Goal: Transaction & Acquisition: Book appointment/travel/reservation

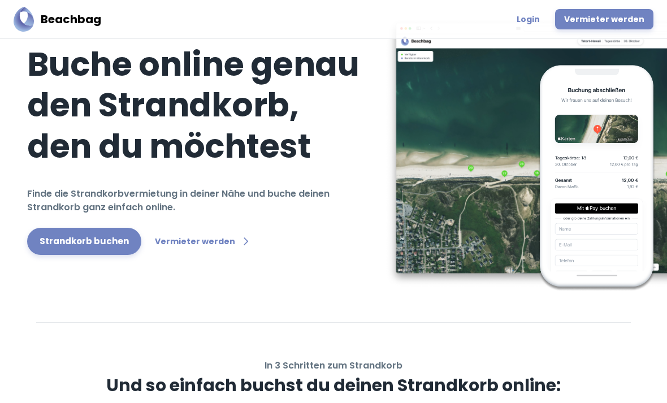
scroll to position [64, 0]
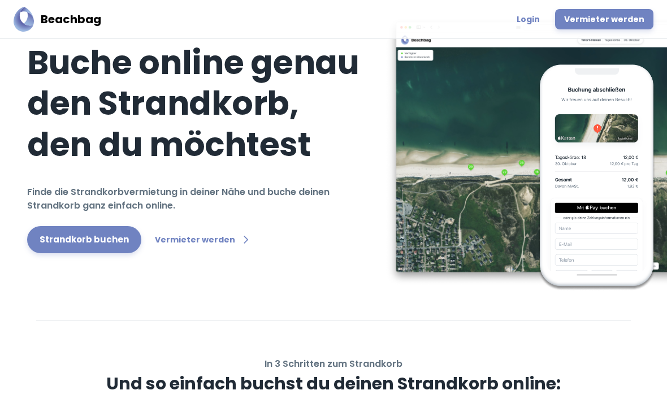
click at [99, 250] on link "Strandkorb buchen" at bounding box center [84, 239] width 114 height 27
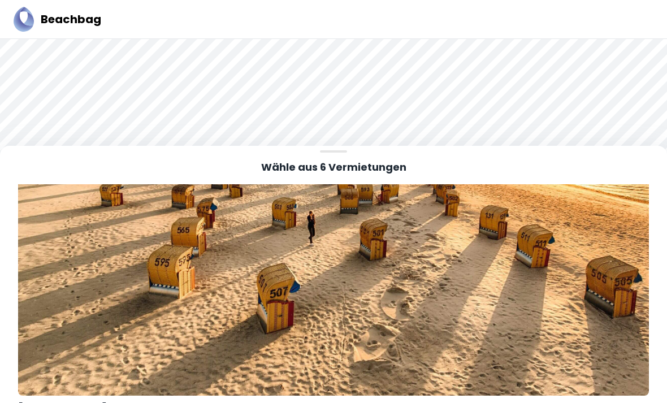
scroll to position [1486, 0]
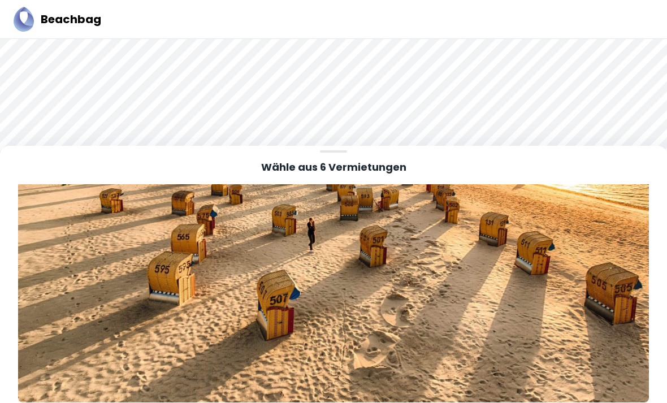
click at [153, 325] on img at bounding box center [333, 205] width 631 height 394
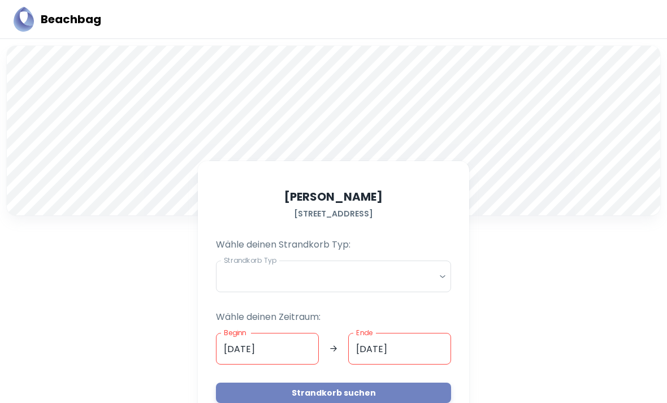
click at [269, 348] on input "[DATE]" at bounding box center [267, 349] width 103 height 32
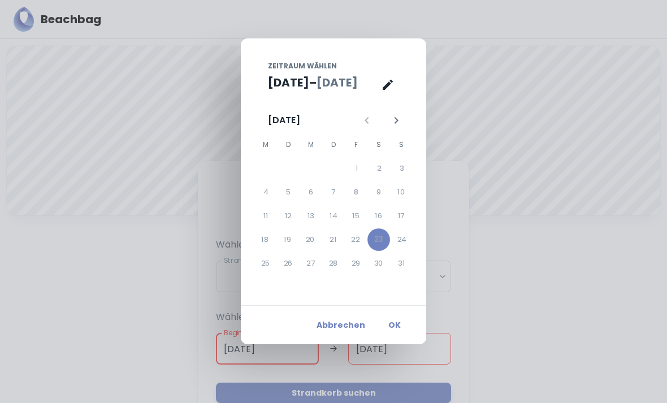
click at [474, 242] on div "Zeitraum wählen [DATE] – Aug. [DATE] M D M D F S S 1 2 3 4 5 6 7 8 9 10 11 12 1…" at bounding box center [333, 201] width 667 height 403
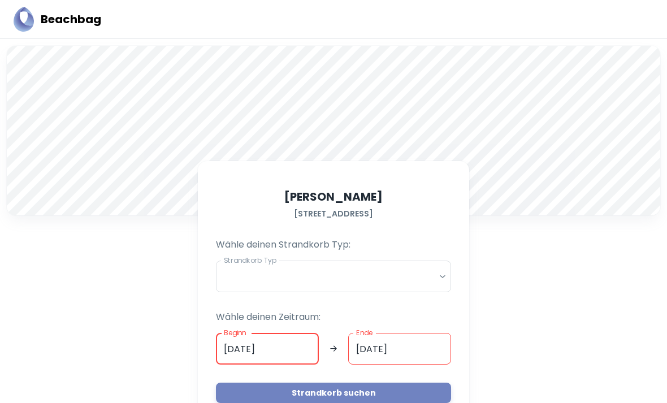
scroll to position [36, 0]
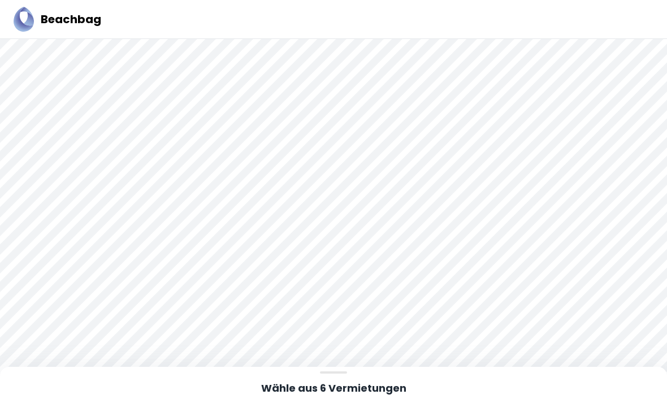
click at [275, 289] on div at bounding box center [333, 239] width 667 height 400
